Goal: Use online tool/utility: Utilize a website feature to perform a specific function

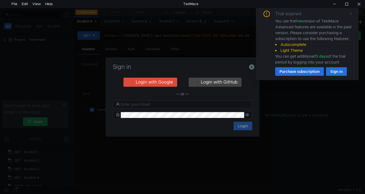
click at [351, 14] on icon at bounding box center [350, 13] width 3 height 3
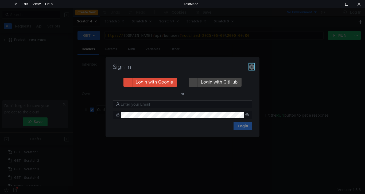
click at [251, 69] on icon "button" at bounding box center [251, 66] width 5 height 5
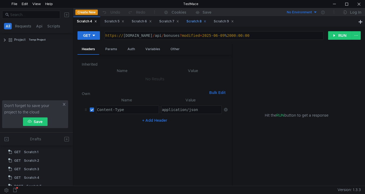
click at [197, 23] on div "Scratch 8" at bounding box center [196, 22] width 20 height 6
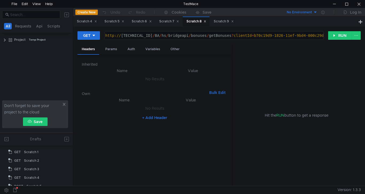
scroll to position [39, 0]
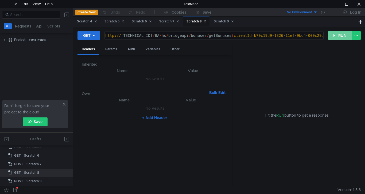
click at [338, 35] on button "RUN" at bounding box center [340, 35] width 24 height 9
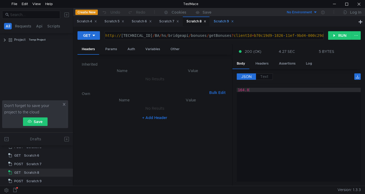
click at [224, 23] on div "Scratch 9" at bounding box center [224, 22] width 20 height 6
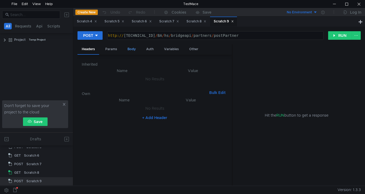
click at [129, 50] on div "Body" at bounding box center [131, 49] width 17 height 10
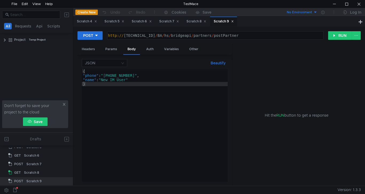
click at [142, 75] on div "{ "phone" : "[PHONE_NUMBER]" , "name" : "New IM User" }" at bounding box center [155, 129] width 146 height 121
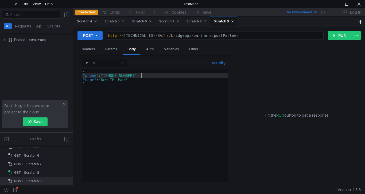
scroll to position [0, 4]
type textarea ""phone": "[PHONE_NUMBER]","
click at [337, 37] on button "RUN" at bounding box center [340, 35] width 24 height 9
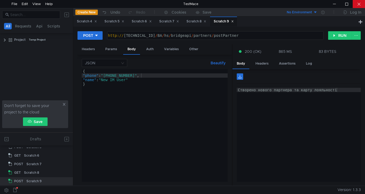
click at [360, 3] on div at bounding box center [359, 4] width 12 height 8
